Goal: Find specific page/section: Find specific page/section

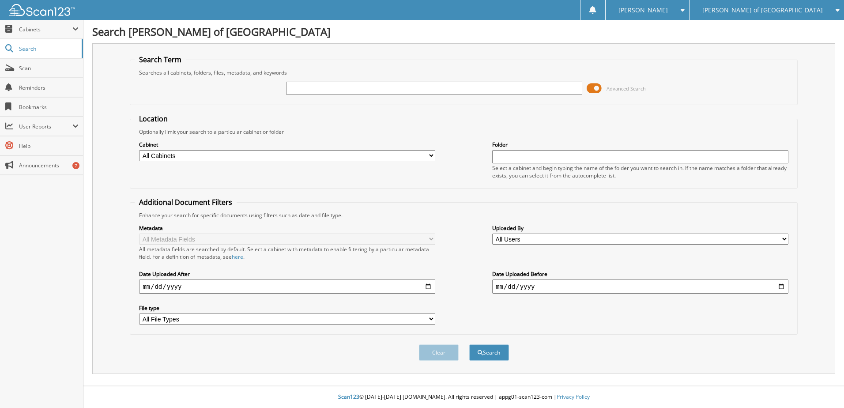
click at [315, 88] on input "text" at bounding box center [434, 88] width 296 height 13
type input "239397"
click at [469, 344] on button "Search" at bounding box center [489, 352] width 40 height 16
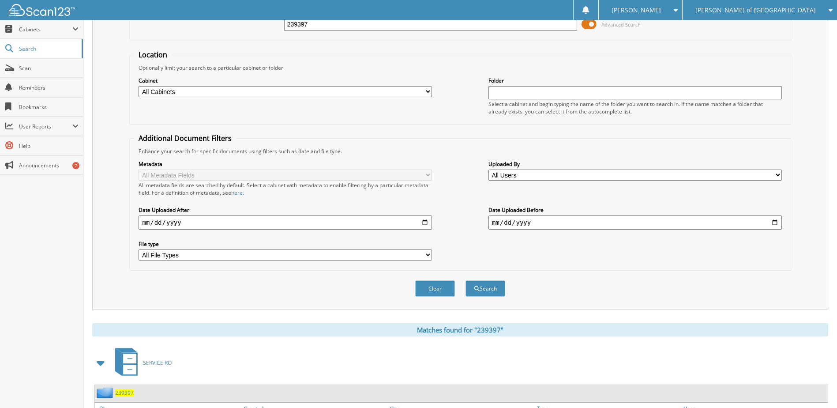
scroll to position [135, 0]
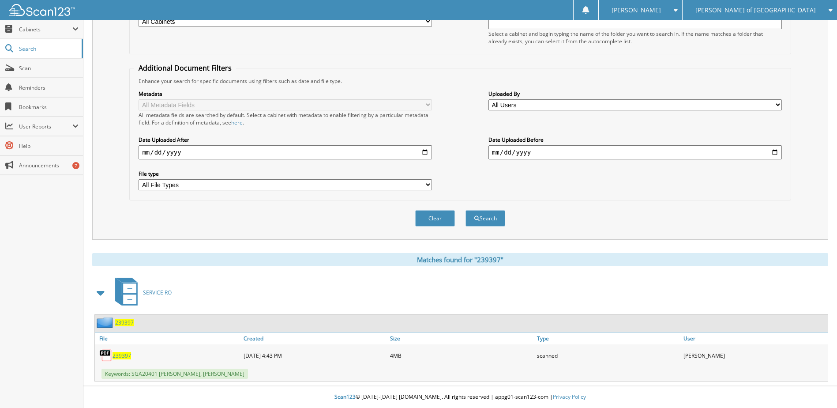
click at [128, 355] on span "239397" at bounding box center [122, 356] width 19 height 8
